Goal: Check status: Check status

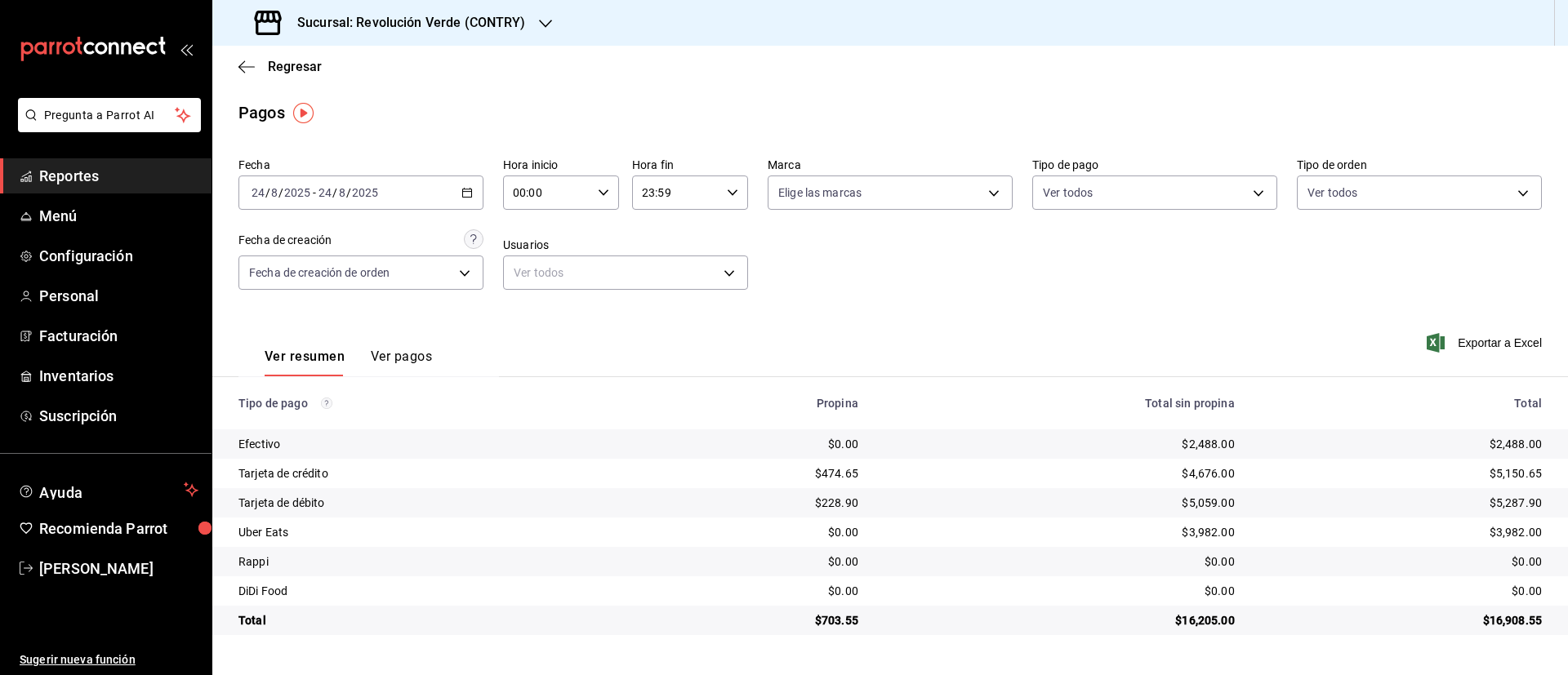
click at [532, 19] on div "Sucursal: Revolución Verde (CONTRY)" at bounding box center [392, 23] width 333 height 46
click at [384, 74] on div "Revolución Verde (CONTRY)" at bounding box center [334, 71] width 218 height 17
click at [473, 182] on div "[DATE] [DATE] - [DATE] [DATE]" at bounding box center [361, 192] width 245 height 34
click at [335, 429] on span "Rango de fechas" at bounding box center [315, 426] width 126 height 17
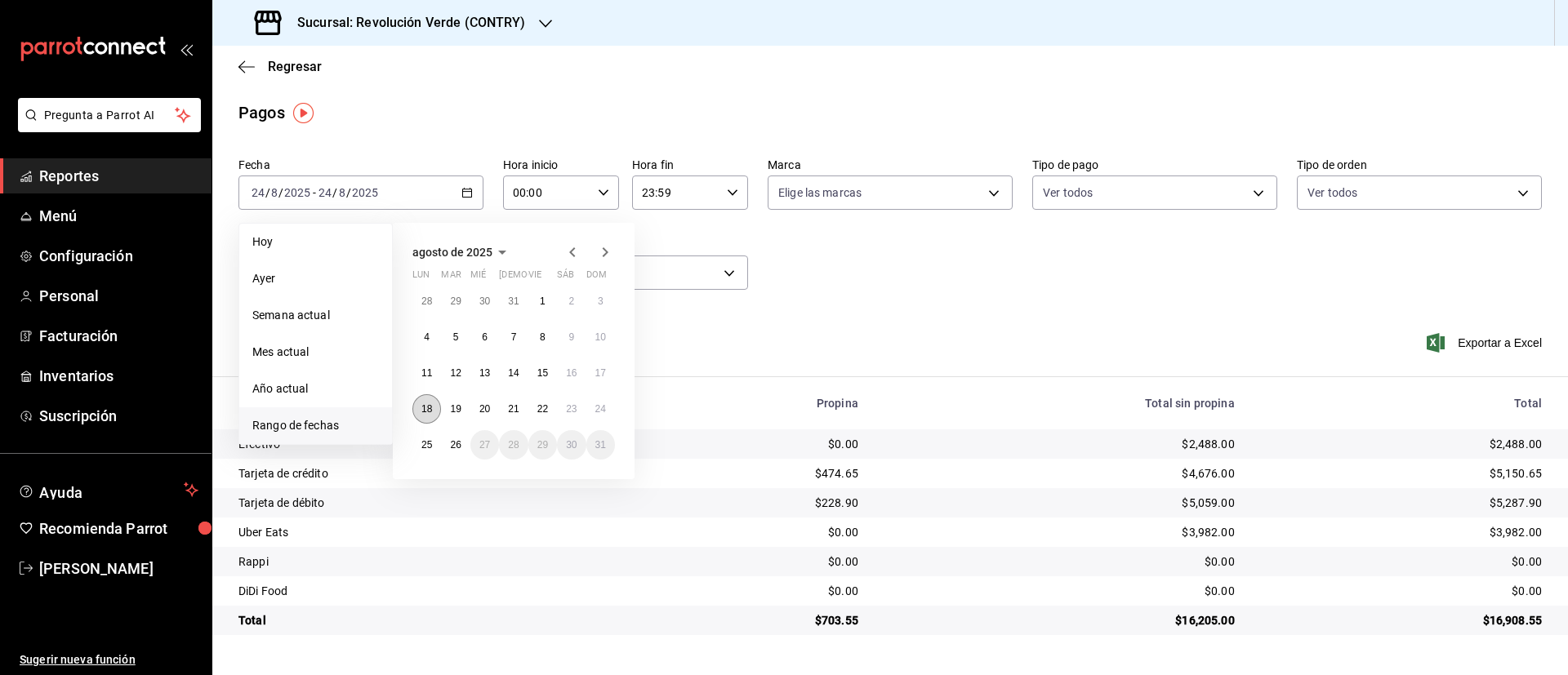
click at [431, 406] on abbr "18" at bounding box center [426, 409] width 10 height 11
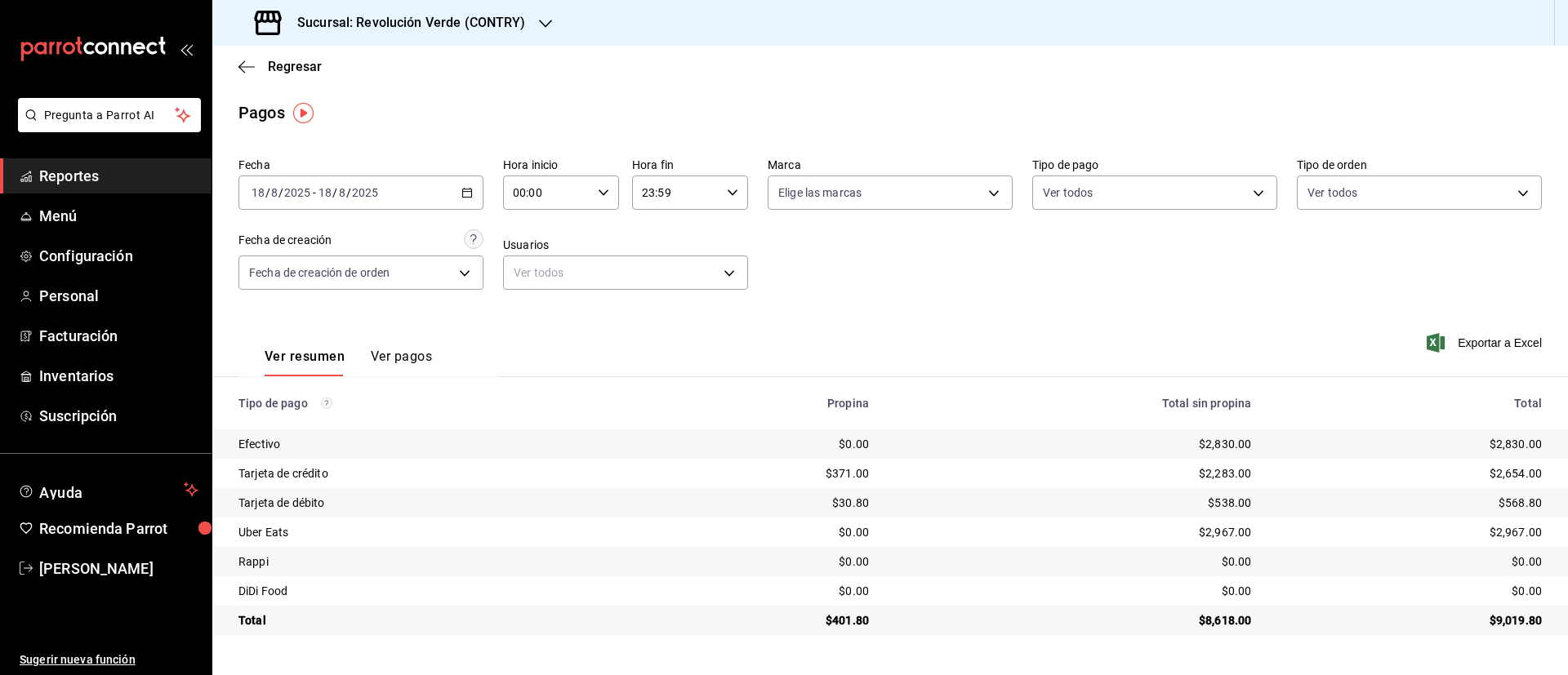
click at [877, 619] on td "$401.80" at bounding box center [768, 619] width 230 height 29
click at [477, 185] on div "[DATE] [DATE] - [DATE] [DATE]" at bounding box center [361, 192] width 245 height 34
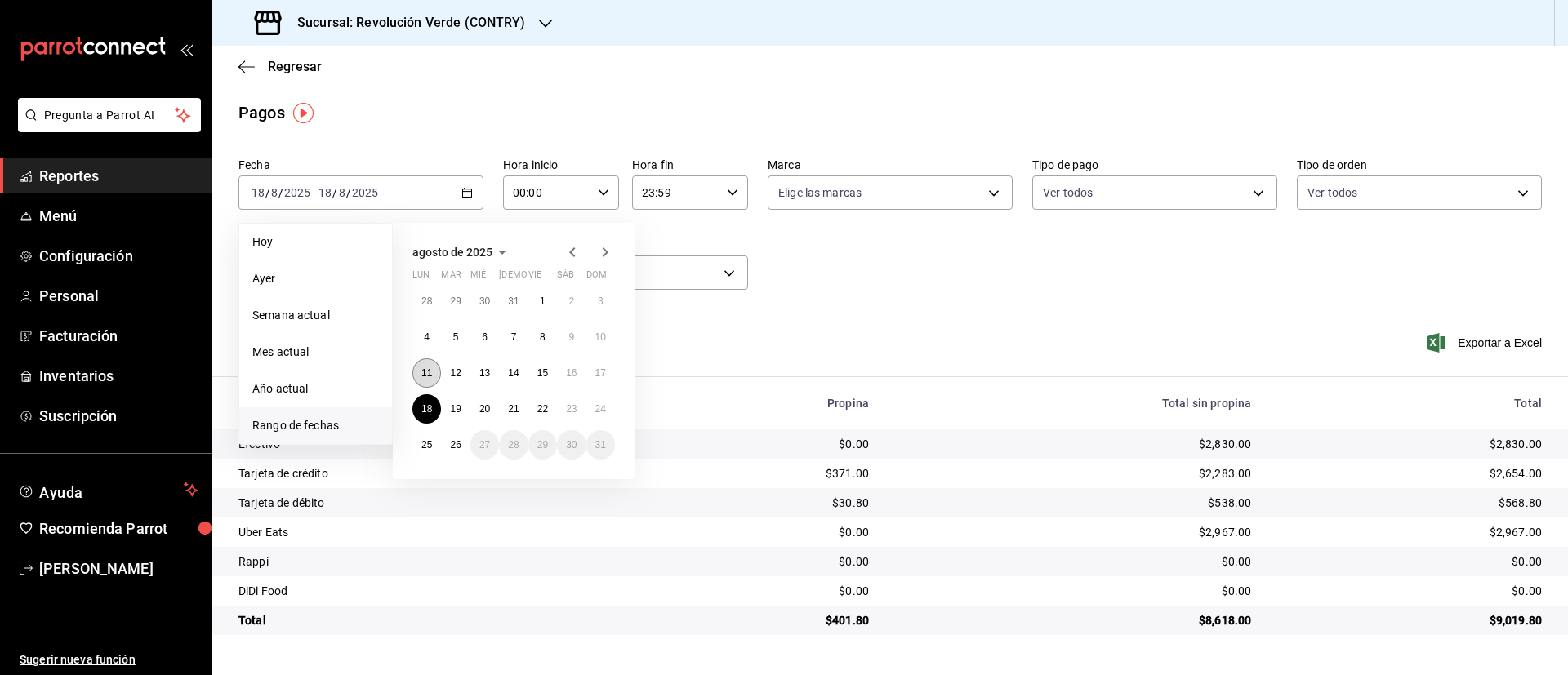
click at [425, 369] on abbr "11" at bounding box center [426, 373] width 10 height 11
